Goal: Check status: Check status

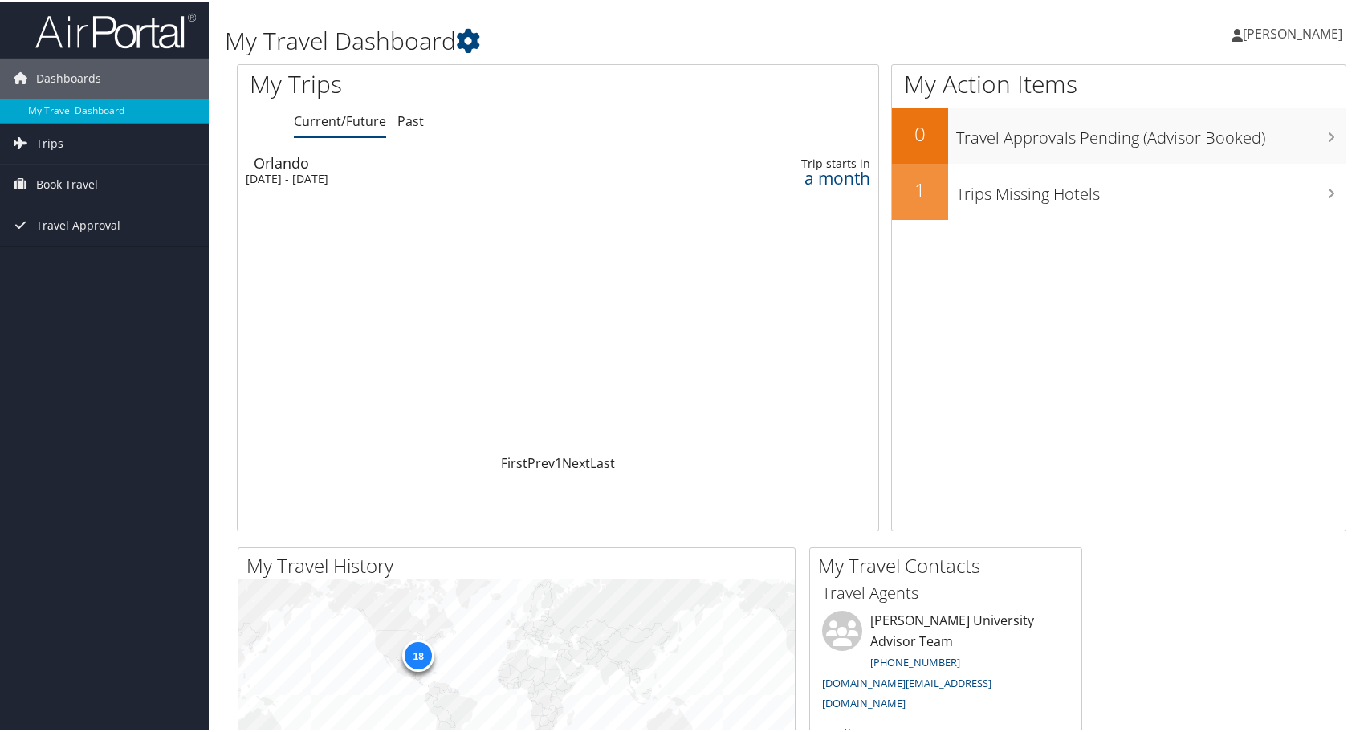
click at [373, 173] on div "[DATE] - [DATE]" at bounding box center [450, 177] width 409 height 14
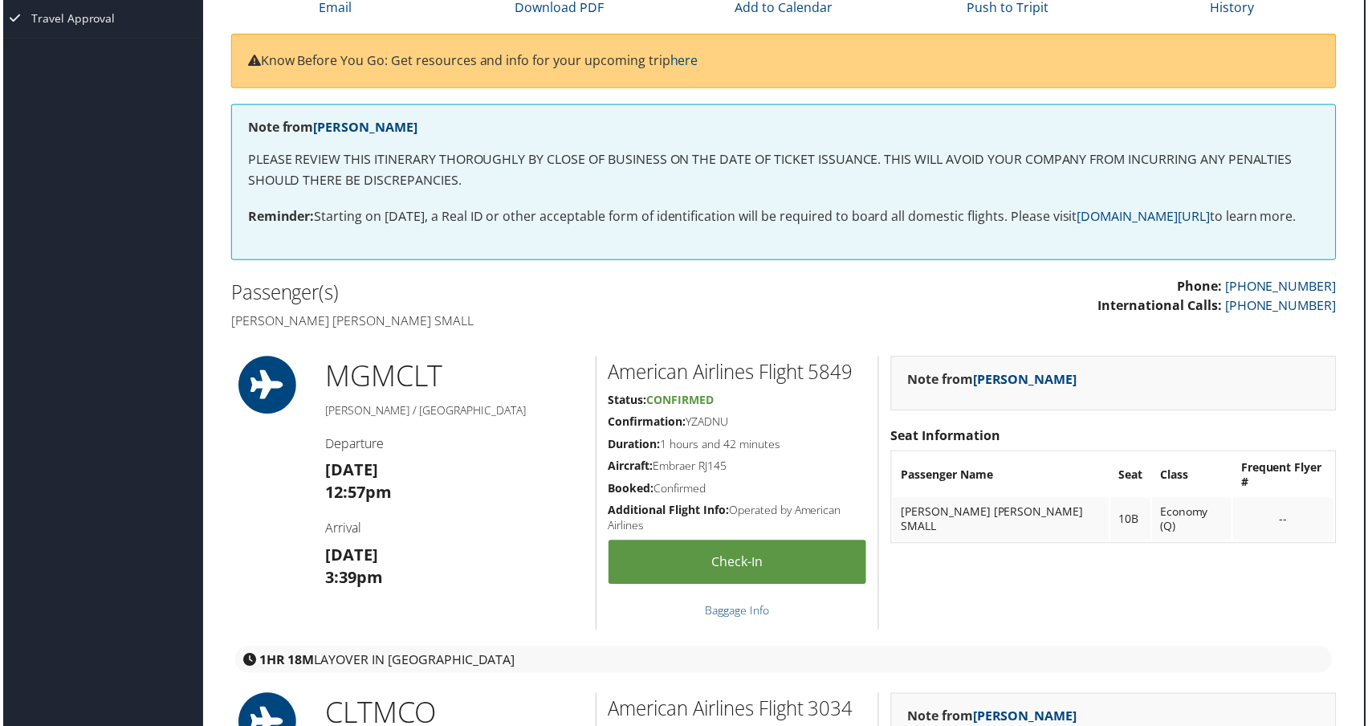
scroll to position [166, 7]
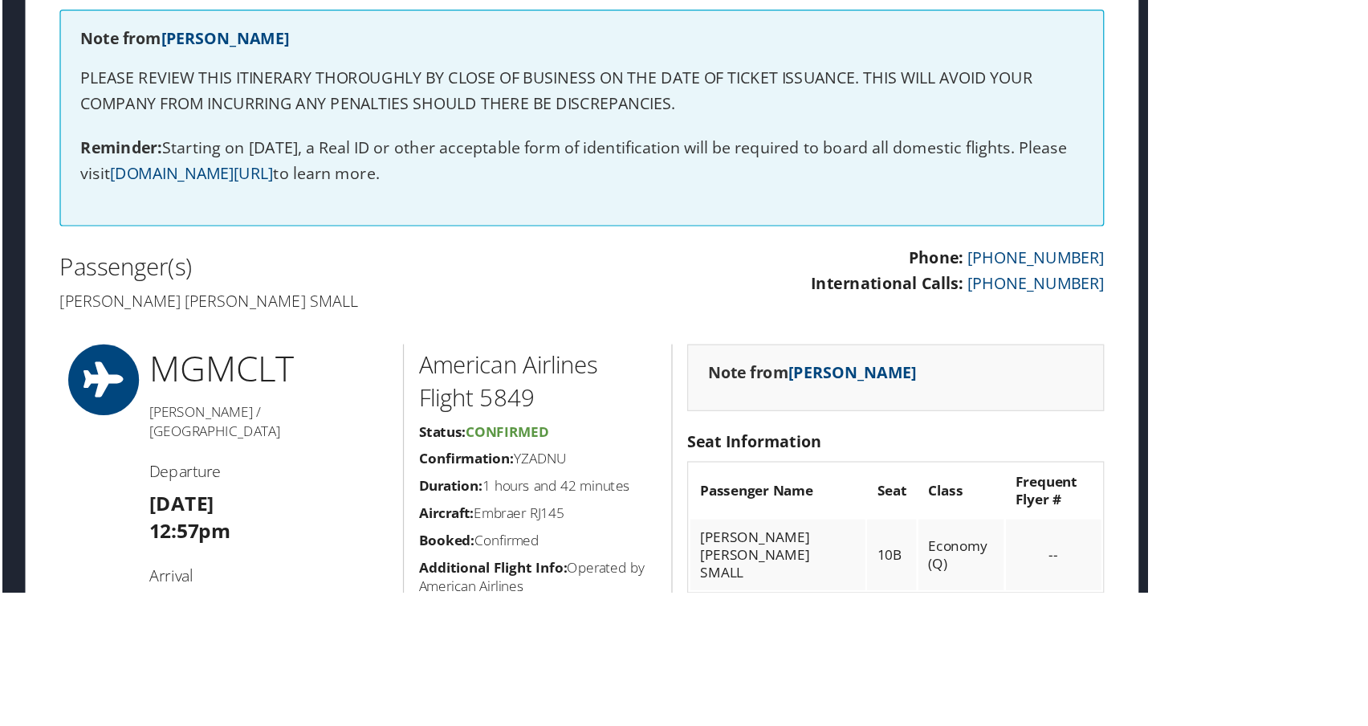
click at [889, 536] on td "10B" at bounding box center [909, 565] width 40 height 58
click at [801, 536] on td "HEATHER ANN SMALL" at bounding box center [815, 565] width 143 height 58
click at [890, 536] on td "10B" at bounding box center [909, 565] width 40 height 58
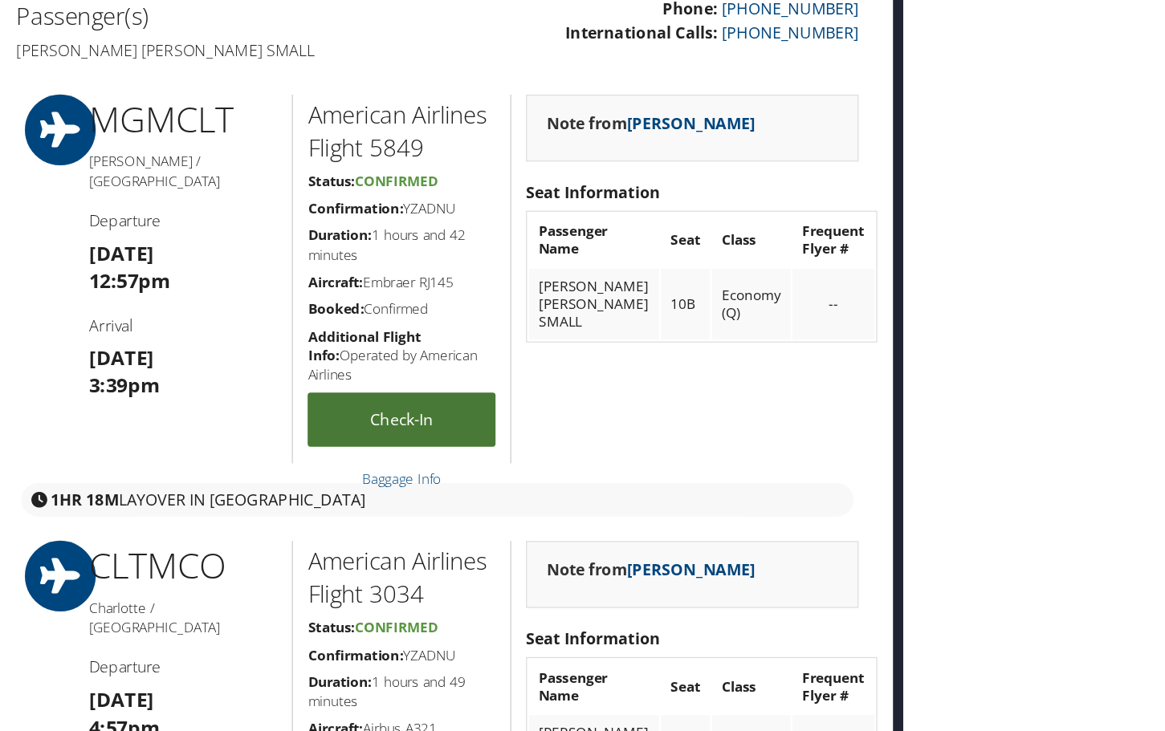
scroll to position [496, 8]
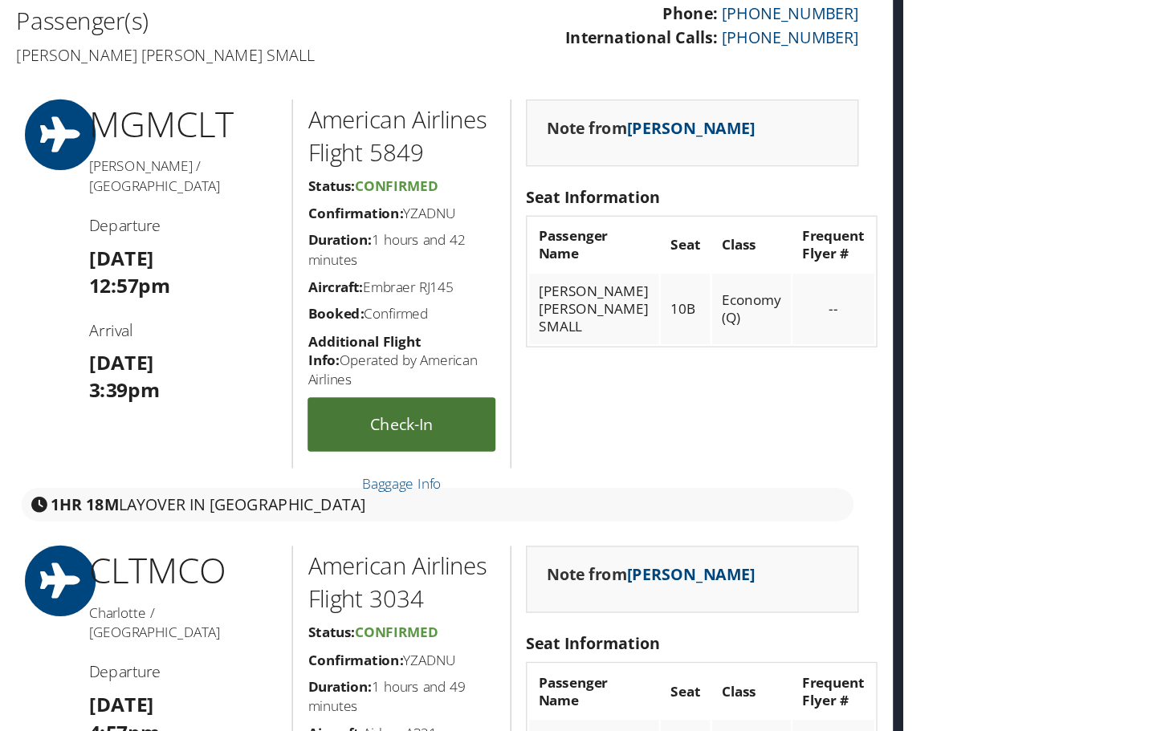
click at [466, 324] on link "Check-in" at bounding box center [542, 346] width 153 height 44
drag, startPoint x: 446, startPoint y: 151, endPoint x: 401, endPoint y: 153, distance: 45.0
click at [466, 166] on h5 "Confirmation: YZADNU" at bounding box center [542, 174] width 153 height 16
copy h5 "YZADNU"
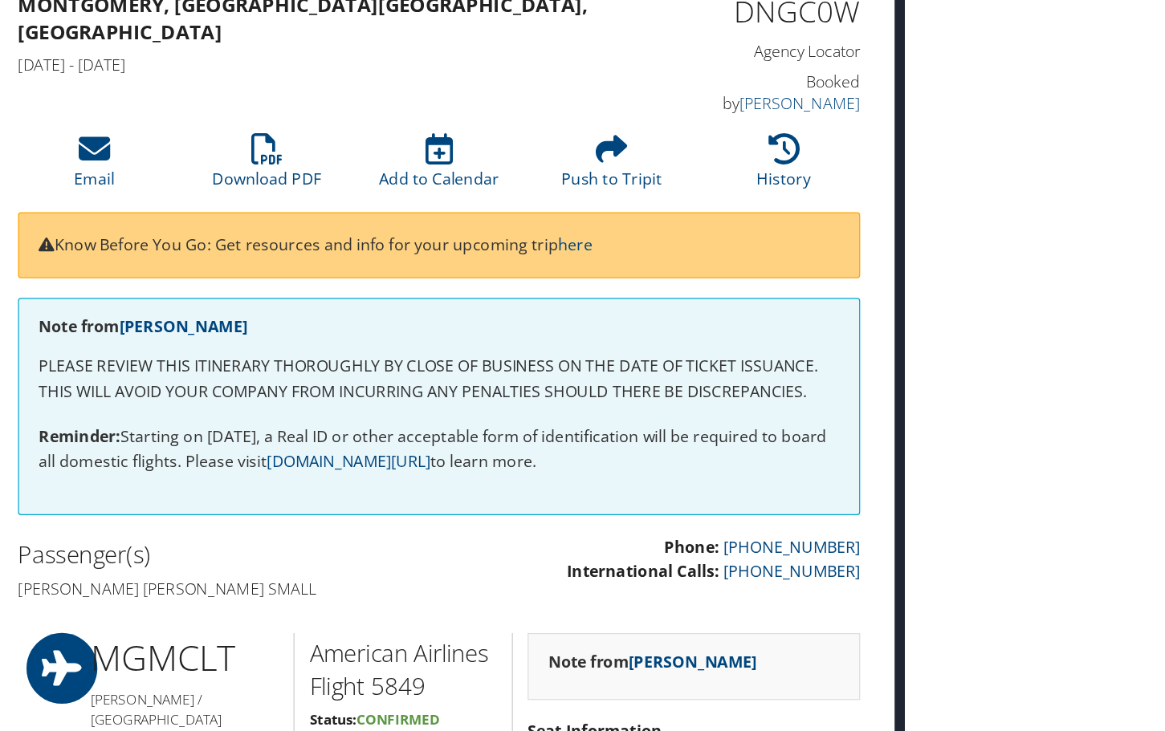
scroll to position [56, 8]
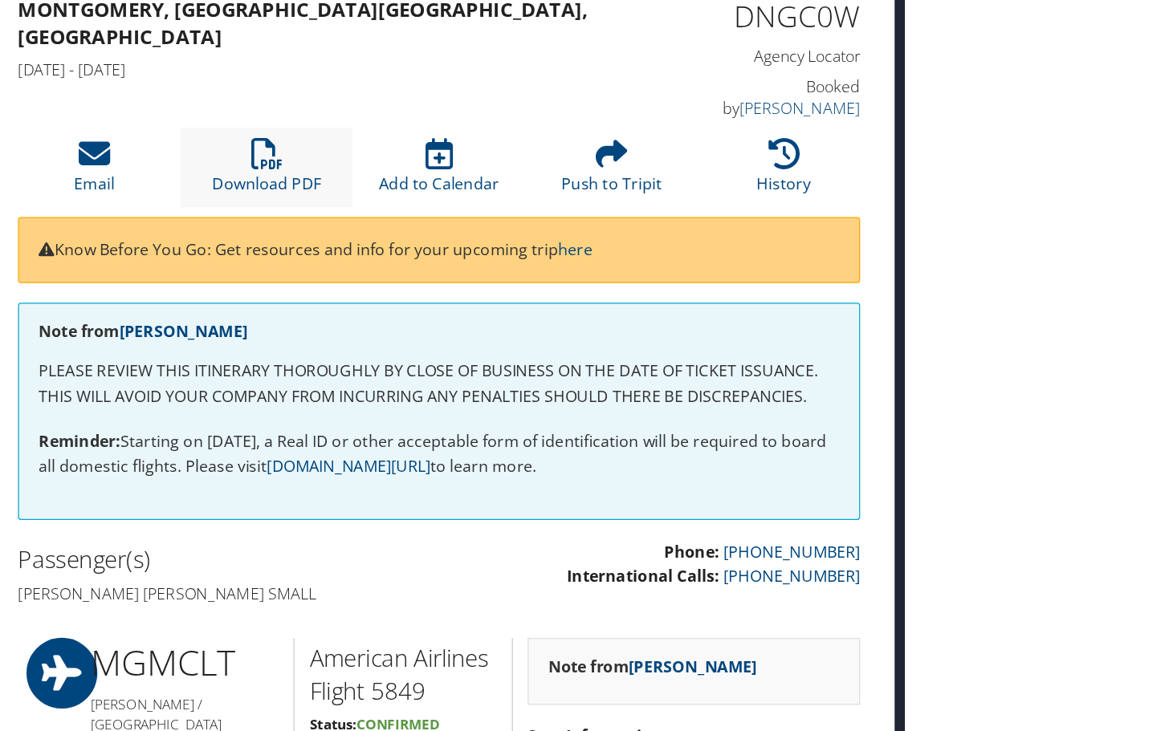
click at [361, 112] on li "Download PDF" at bounding box center [431, 136] width 141 height 65
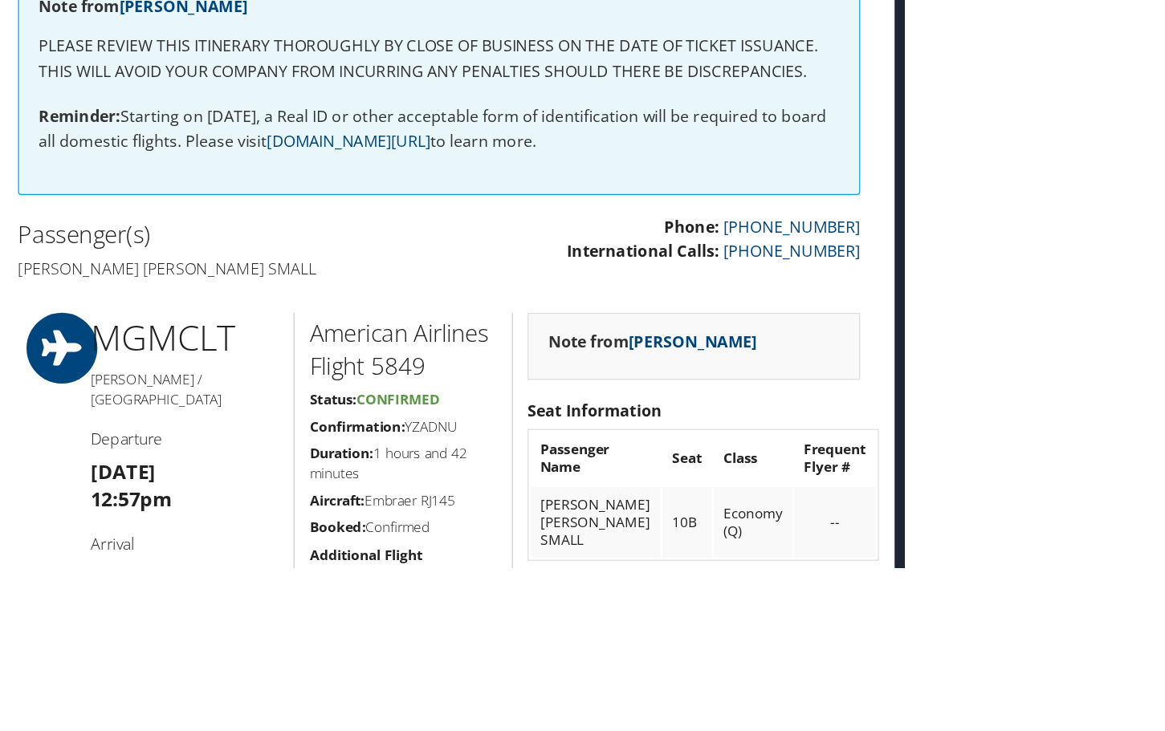
scroll to position [185, 8]
click at [727, 406] on link "Pramod Singh" at bounding box center [779, 415] width 104 height 18
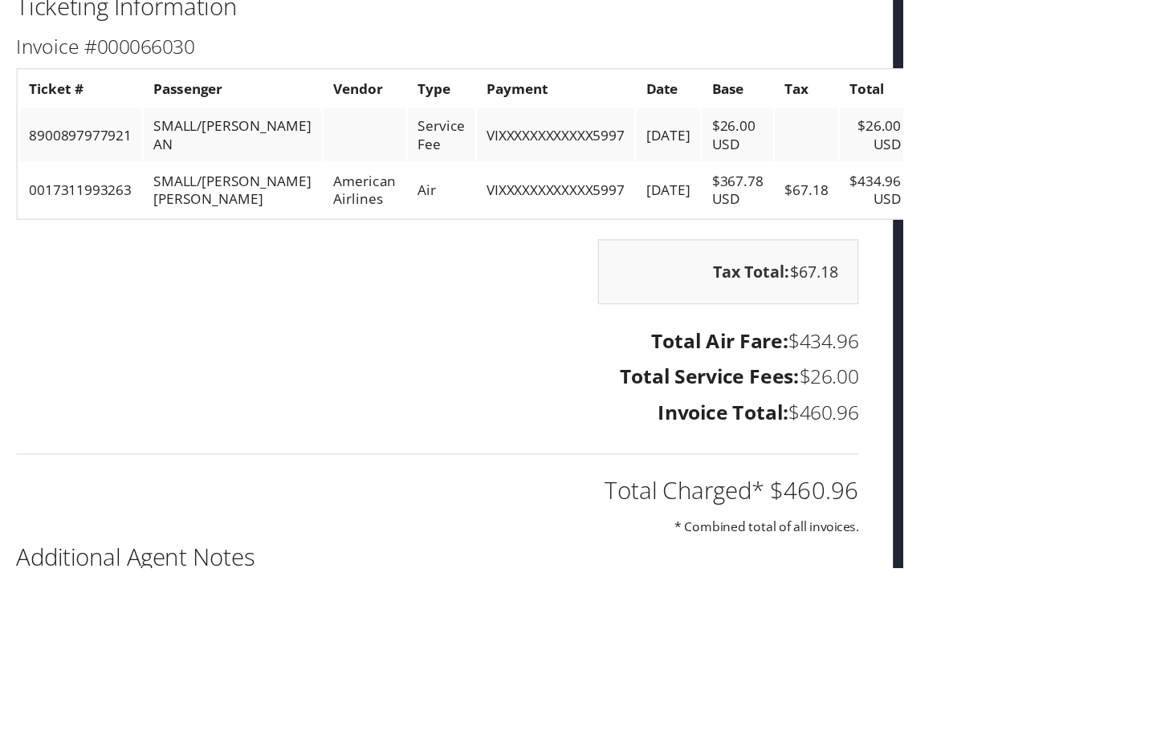
scroll to position [2024, 8]
